Goal: Browse casually

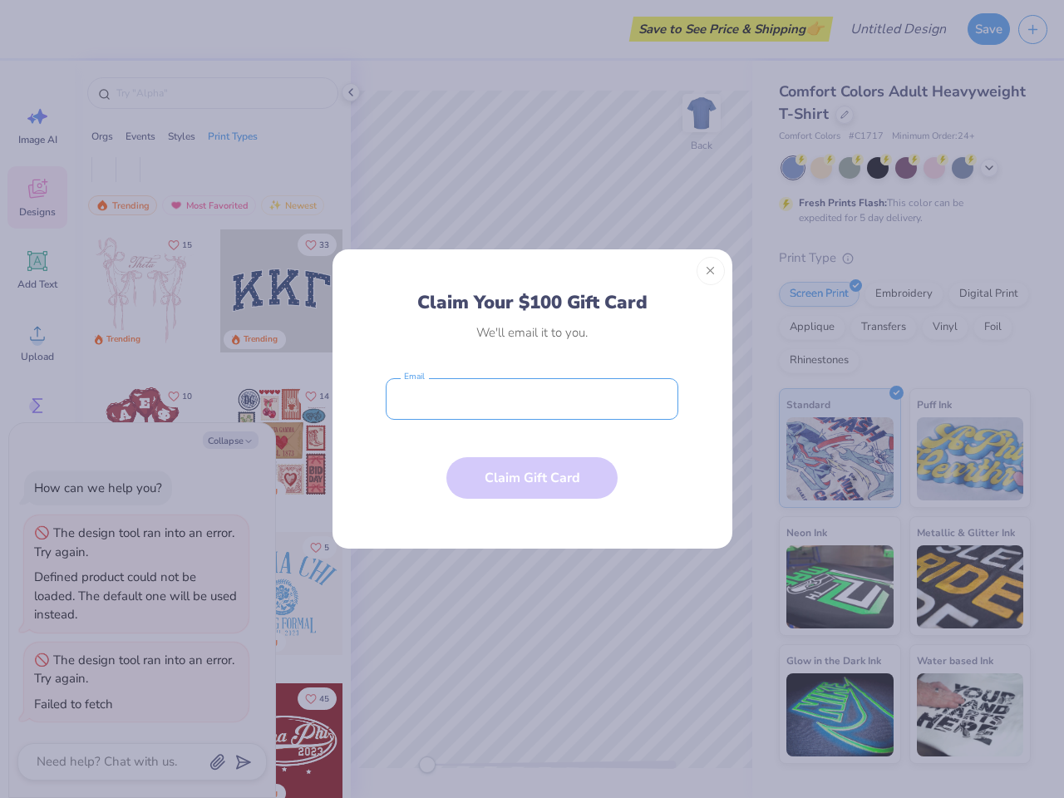
type textarea "x"
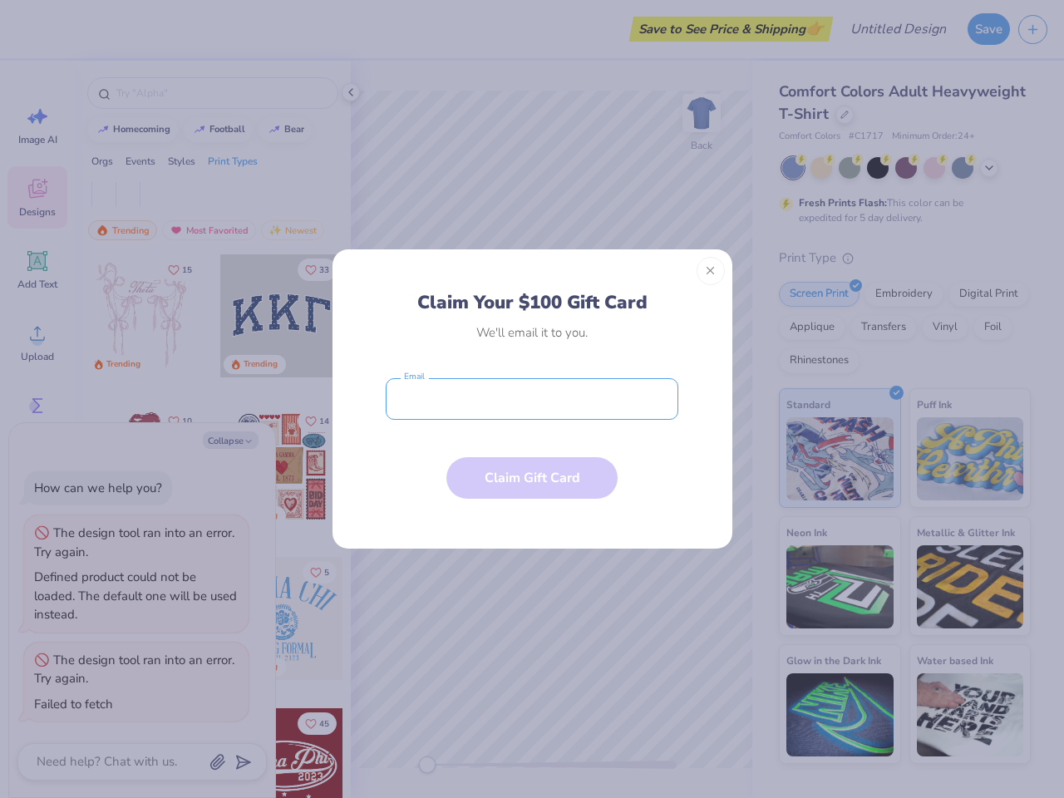
click at [532, 399] on input "email" at bounding box center [532, 399] width 293 height 42
click at [710, 271] on button "Close" at bounding box center [710, 271] width 28 height 28
